Goal: Task Accomplishment & Management: Use online tool/utility

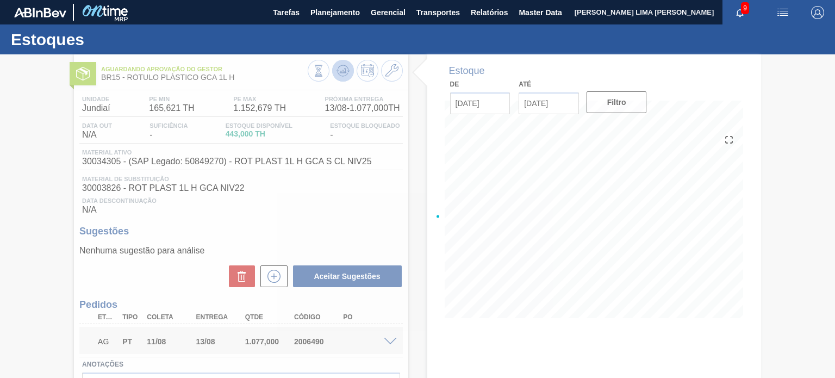
scroll to position [40, 0]
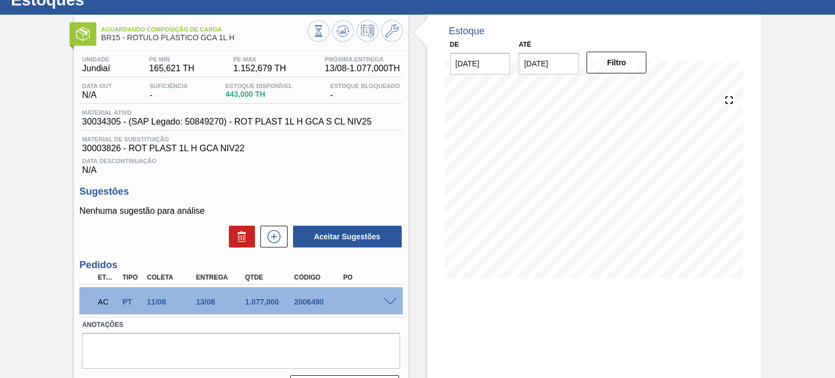
click at [392, 302] on span at bounding box center [390, 302] width 13 height 8
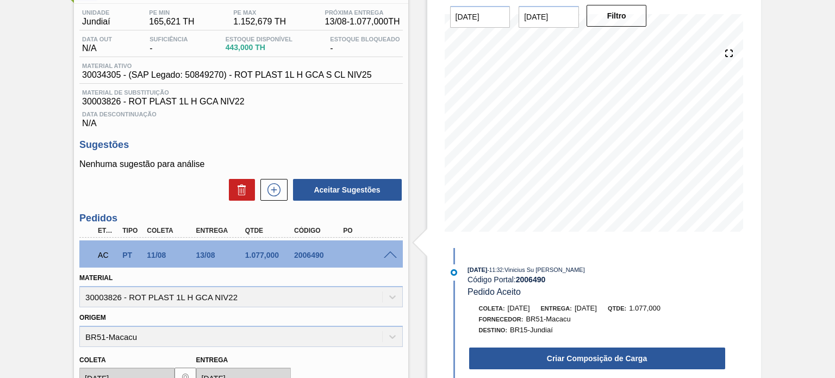
scroll to position [148, 0]
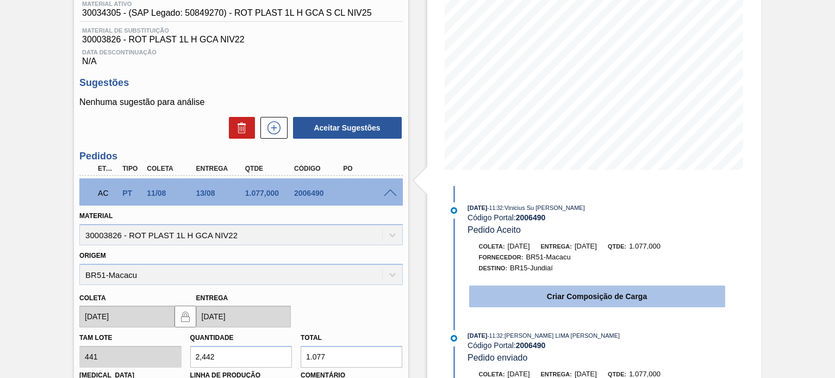
click at [518, 302] on button "Criar Composição de Carga" at bounding box center [597, 296] width 256 height 22
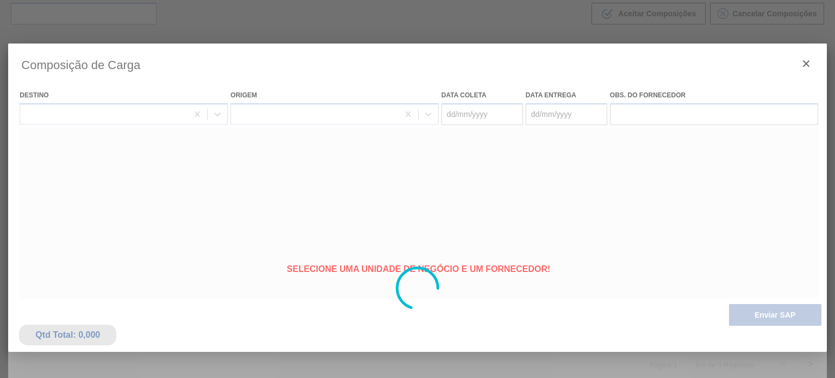
type coleta "11/08/2025"
type entrega "13/08/2025"
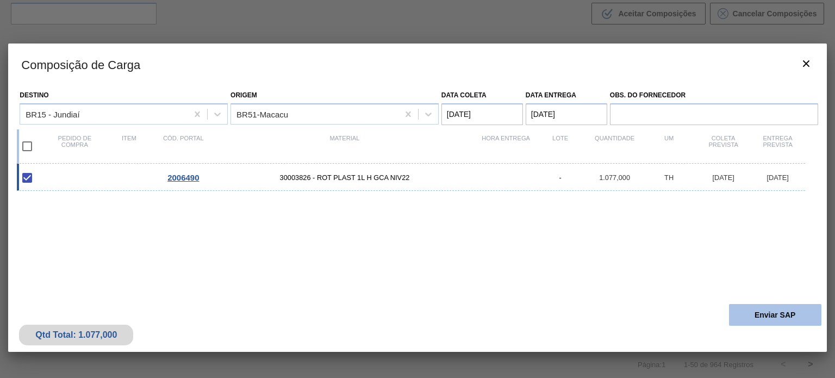
click at [755, 314] on button "Enviar SAP" at bounding box center [775, 315] width 92 height 22
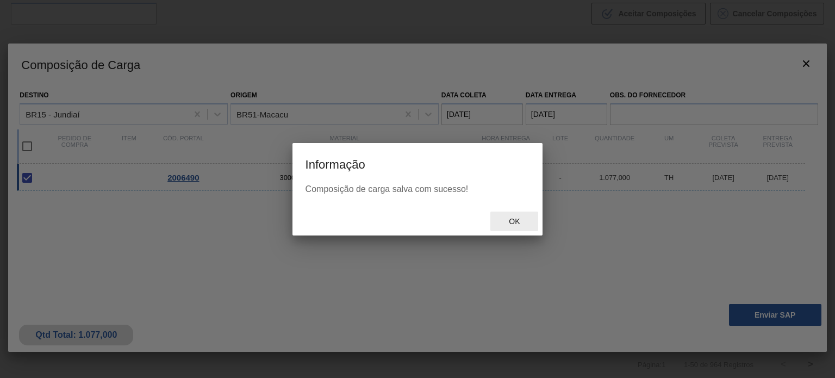
click at [516, 219] on span "Ok" at bounding box center [514, 221] width 28 height 9
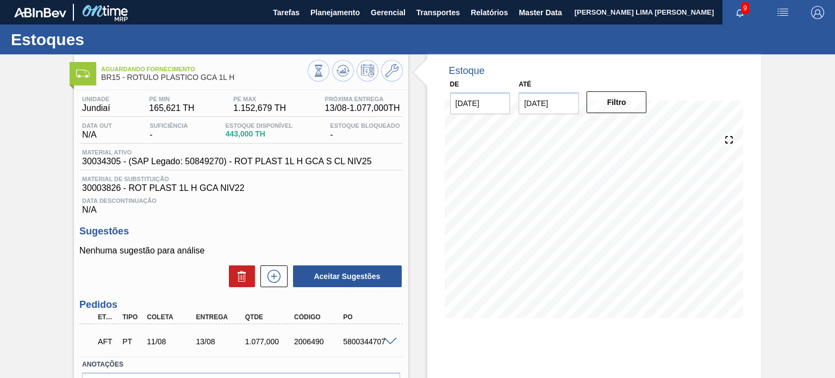
click at [363, 340] on div "5800344707" at bounding box center [367, 341] width 54 height 9
drag, startPoint x: 240, startPoint y: 77, endPoint x: 127, endPoint y: 79, distance: 112.6
click at [127, 79] on span "BR15 - RÓTULO PLÁSTICO GCA 1L H" at bounding box center [204, 77] width 206 height 8
copy span "RÓTULO PLÁSTICO GCA 1L H"
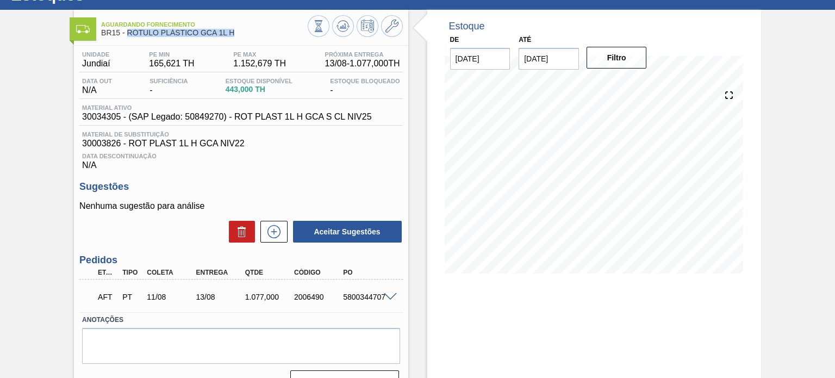
scroll to position [89, 0]
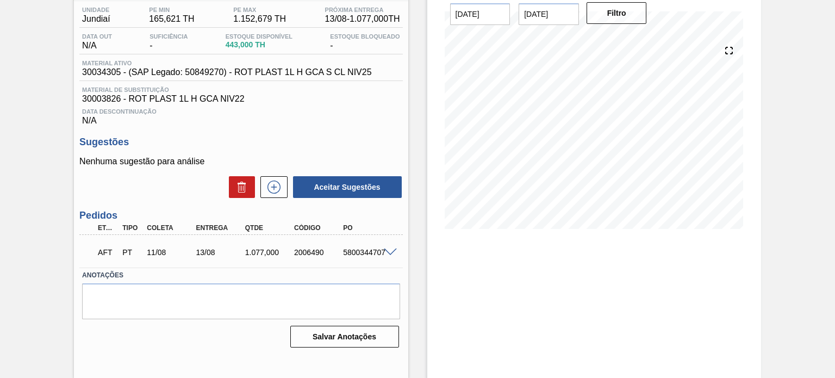
click at [352, 254] on div "5800344707" at bounding box center [367, 252] width 54 height 9
copy div "5800344707"
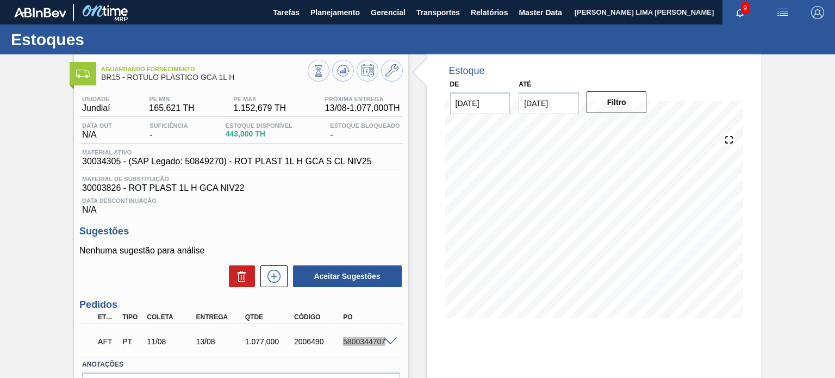
scroll to position [54, 0]
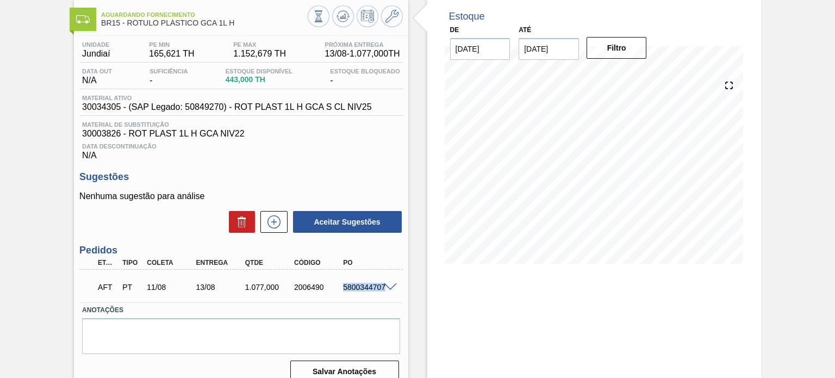
click at [390, 291] on div "5800344707" at bounding box center [367, 287] width 54 height 9
click at [391, 288] on span at bounding box center [390, 287] width 13 height 8
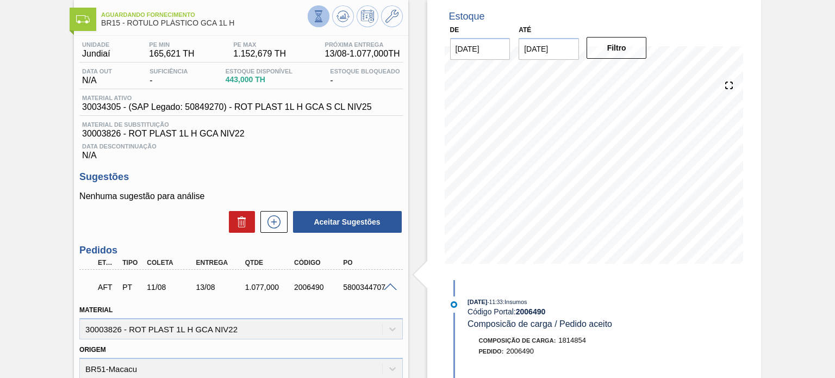
click at [313, 16] on icon at bounding box center [319, 16] width 12 height 12
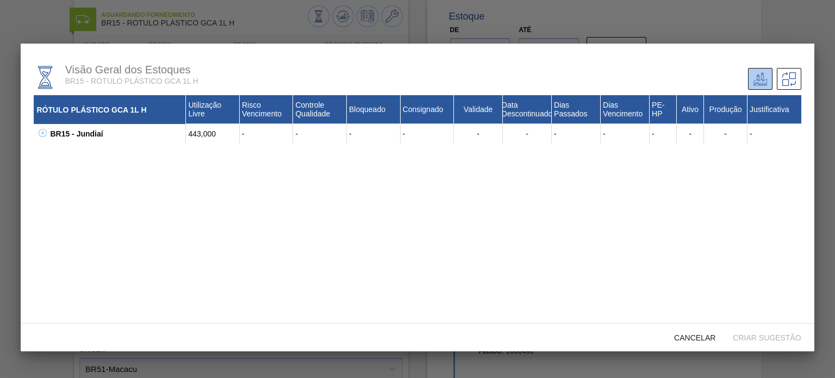
click at [41, 133] on icon at bounding box center [43, 133] width 8 height 8
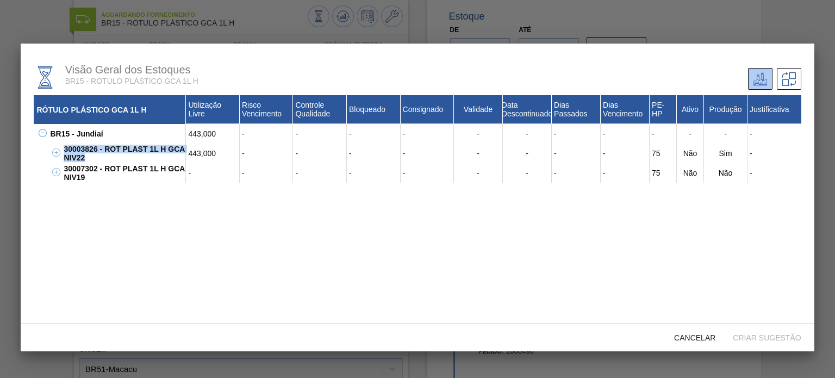
drag, startPoint x: 97, startPoint y: 160, endPoint x: 61, endPoint y: 154, distance: 36.4
click at [61, 154] on div "30003826 - ROT PLAST 1L H GCA NIV22" at bounding box center [123, 154] width 125 height 20
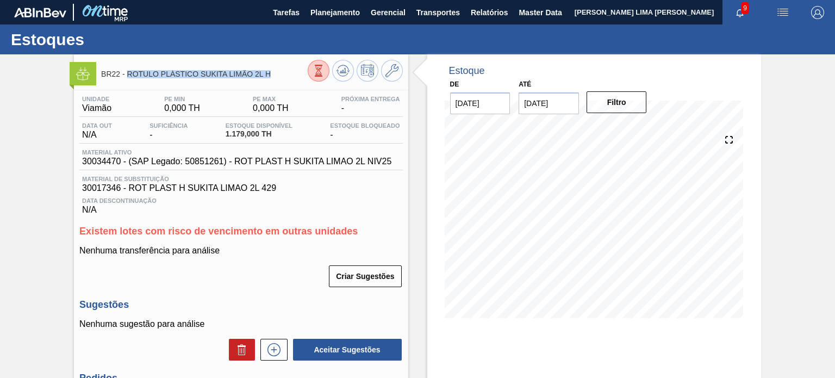
click at [257, 77] on span "BR22 - ROTULO PLÁSTICO SUKITA LIMÃO 2L H" at bounding box center [204, 74] width 206 height 8
drag, startPoint x: 272, startPoint y: 74, endPoint x: 126, endPoint y: 70, distance: 146.3
click at [126, 70] on span "BR22 - ROTULO PLÁSTICO SUKITA LIMÃO 2L H" at bounding box center [204, 74] width 206 height 8
copy span "ROTULO PLÁSTICO SUKITA LIMÃO 2L H"
click at [389, 74] on icon at bounding box center [391, 70] width 13 height 13
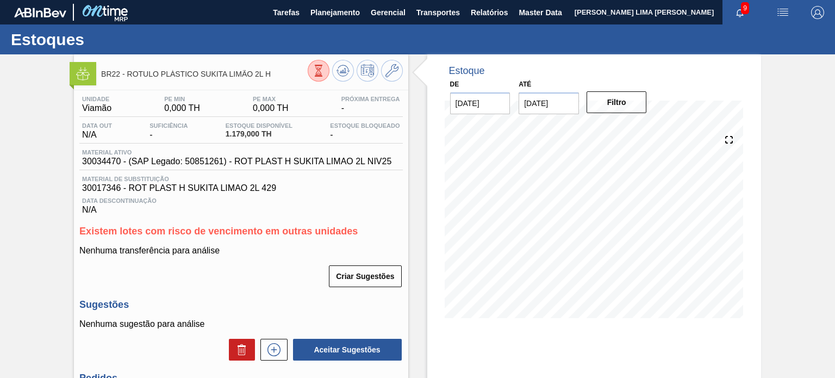
click at [108, 185] on span "30017346 - ROT PLAST H SUKITA LIMAO 2L 429" at bounding box center [240, 188] width 317 height 10
click at [107, 186] on span "30017346 - ROT PLAST H SUKITA LIMAO 2L 429" at bounding box center [240, 188] width 317 height 10
copy span "30017346"
click at [331, 58] on div "BR22 - ROTULO PLÁSTICO SUKITA LIMÃO 2L H" at bounding box center [241, 69] width 334 height 30
click at [321, 69] on icon at bounding box center [319, 71] width 12 height 12
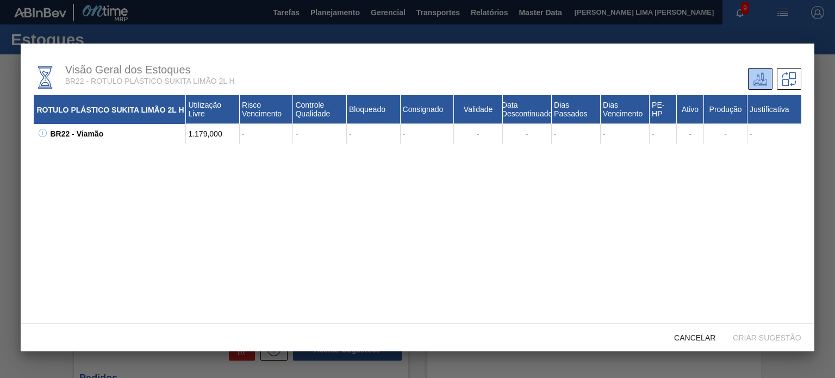
click at [39, 139] on button at bounding box center [40, 133] width 11 height 11
click at [78, 144] on div "30017346 - ROT PLAST H SUKITA LIMAO 2L 429" at bounding box center [123, 154] width 125 height 20
click at [77, 145] on div "30017346 - ROT PLAST H SUKITA LIMAO 2L 429" at bounding box center [123, 154] width 125 height 20
click at [77, 146] on div "30017346 - ROT PLAST H SUKITA LIMAO 2L 429" at bounding box center [123, 154] width 125 height 20
click at [79, 152] on div "30017346 - ROT PLAST H SUKITA LIMAO 2L 429" at bounding box center [123, 154] width 125 height 20
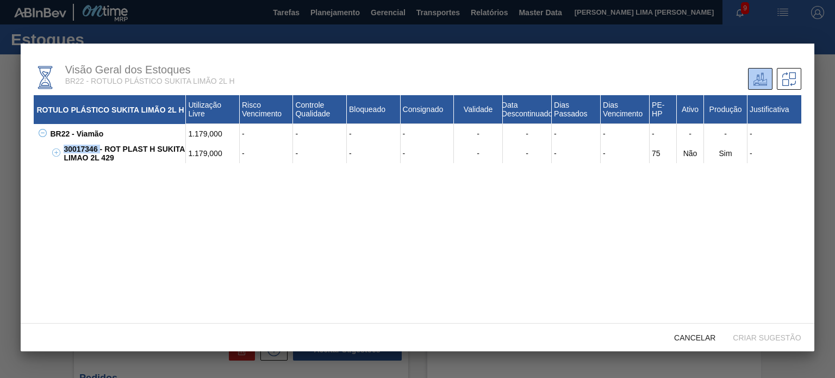
click at [79, 152] on div "30017346 - ROT PLAST H SUKITA LIMAO 2L 429" at bounding box center [123, 154] width 125 height 20
copy div "30017346"
